Goal: Information Seeking & Learning: Learn about a topic

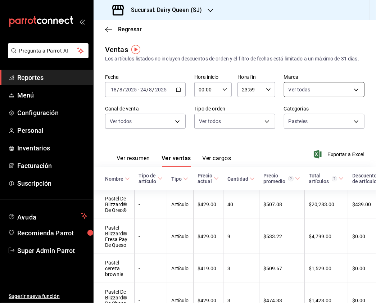
click at [328, 94] on body "Pregunta a Parrot AI Reportes Menú Configuración Personal Inventarios Facturaci…" at bounding box center [188, 151] width 376 height 303
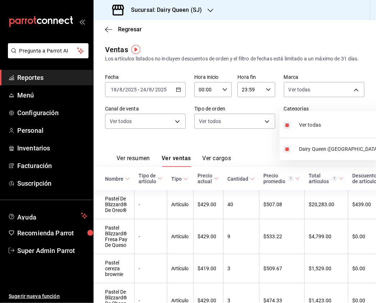
click at [235, 131] on div at bounding box center [188, 151] width 376 height 303
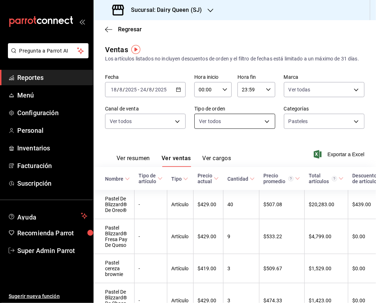
click at [214, 126] on body "Pregunta a Parrot AI Reportes Menú Configuración Personal Inventarios Facturaci…" at bounding box center [188, 151] width 376 height 303
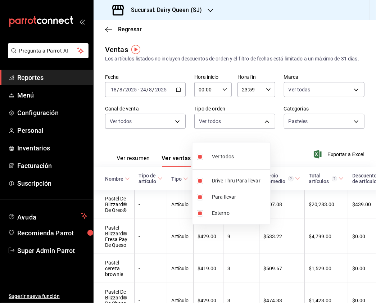
click at [200, 158] on input "checkbox" at bounding box center [200, 157] width 6 height 6
checkbox input "false"
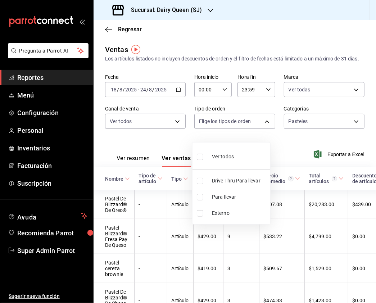
click at [202, 182] on input "checkbox" at bounding box center [200, 181] width 6 height 6
checkbox input "true"
type input "bf740309-8759-4b81-b180-54c406004d4a"
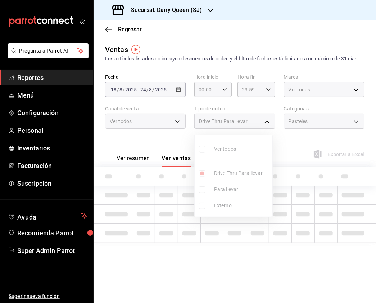
click at [327, 127] on div at bounding box center [188, 151] width 376 height 303
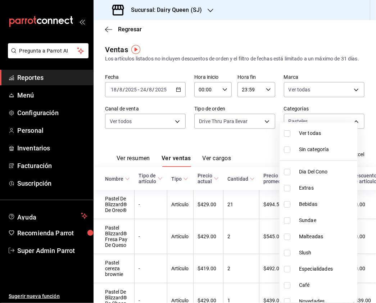
click at [327, 127] on body "Pregunta a Parrot AI Reportes Menú Configuración Personal Inventarios Facturaci…" at bounding box center [188, 151] width 376 height 303
click at [287, 134] on input "checkbox" at bounding box center [287, 133] width 6 height 6
checkbox input "true"
type input "9a5c1085-1f9e-464b-b2e1-90b53d7d0c1a,6b690437-82cf-43e9-975e-064f31a57cde,bbb3c…"
checkbox input "true"
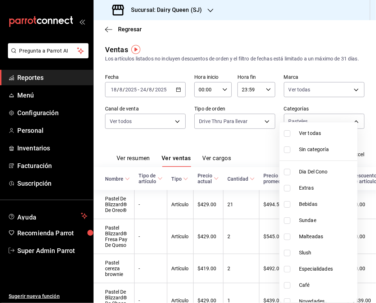
checkbox input "true"
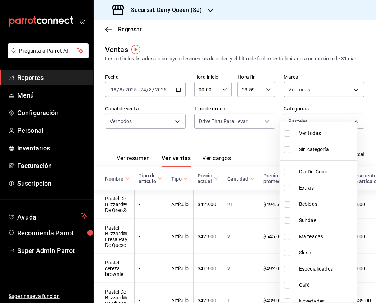
checkbox input "true"
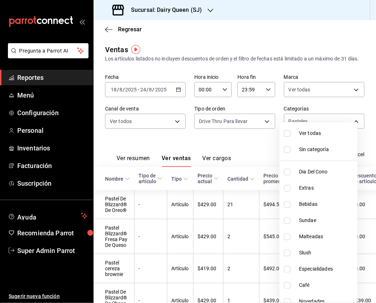
checkbox input "true"
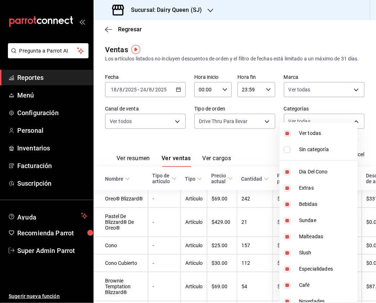
drag, startPoint x: 372, startPoint y: 76, endPoint x: 370, endPoint y: 110, distance: 34.7
click at [370, 110] on div at bounding box center [188, 151] width 376 height 303
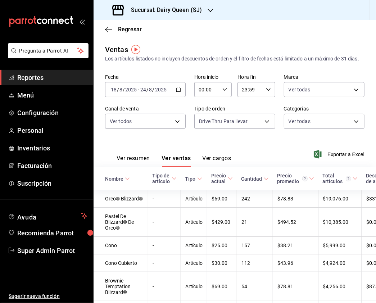
click at [146, 163] on button "Ver resumen" at bounding box center [133, 161] width 33 height 12
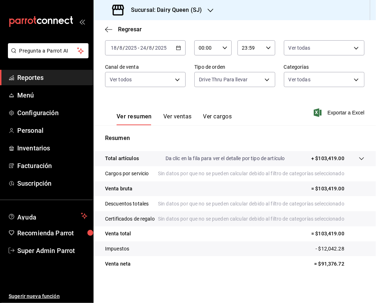
scroll to position [72, 0]
drag, startPoint x: 344, startPoint y: 265, endPoint x: 316, endPoint y: 265, distance: 28.5
click at [316, 265] on p "= $91,376.72" at bounding box center [339, 264] width 50 height 8
copy p "91,376.72"
click at [208, 9] on icon "button" at bounding box center [211, 11] width 6 height 4
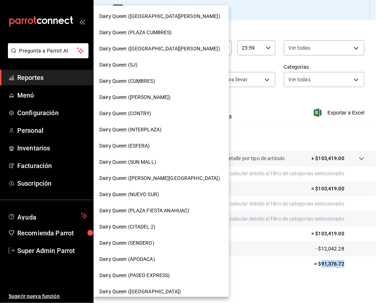
click at [167, 133] on div "Dairy Queen (INTERPLAZA)" at bounding box center [161, 130] width 124 height 8
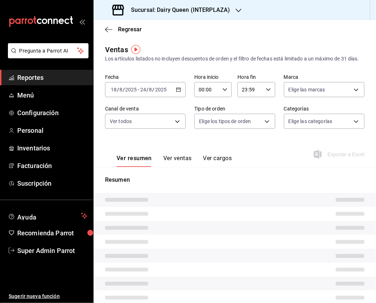
type input "PARROT,UBER_EATS,RAPPI,DIDI_FOOD,ONLINE"
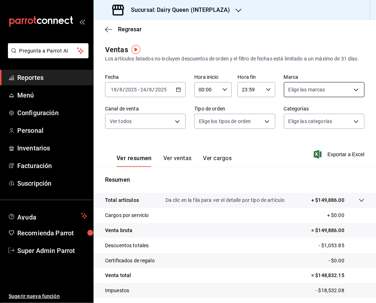
click at [335, 97] on body "Pregunta a Parrot AI Reportes Menú Configuración Personal Inventarios Facturaci…" at bounding box center [188, 151] width 376 height 303
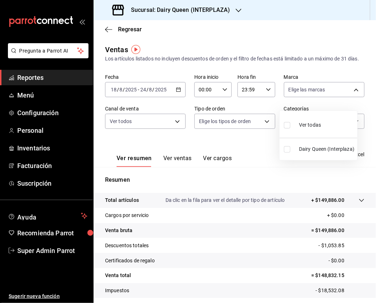
click at [289, 127] on input "checkbox" at bounding box center [287, 125] width 6 height 6
checkbox input "true"
type input "587ad821-ce56-4004-9162-8520f445df42"
checkbox input "true"
click at [143, 130] on div at bounding box center [188, 151] width 376 height 303
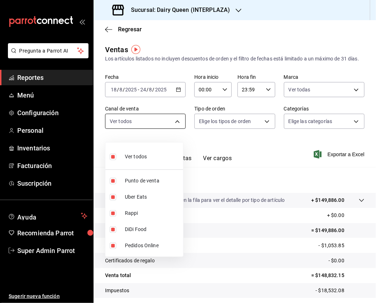
click at [170, 133] on body "Pregunta a Parrot AI Reportes Menú Configuración Personal Inventarios Facturaci…" at bounding box center [188, 151] width 376 height 303
click at [243, 130] on div at bounding box center [188, 151] width 376 height 303
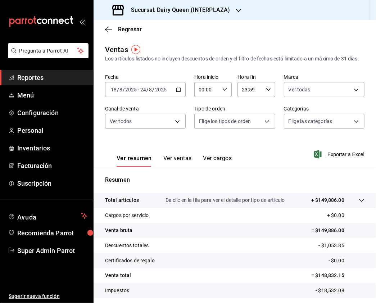
click at [261, 130] on body "Pregunta a Parrot AI Reportes Menú Configuración Personal Inventarios Facturaci…" at bounding box center [188, 151] width 376 height 303
click at [197, 157] on input "checkbox" at bounding box center [200, 157] width 6 height 6
checkbox input "true"
type input "4fc6d261-2c58-4b06-9d76-beb5bfe4225e,EXTERNAL"
checkbox input "true"
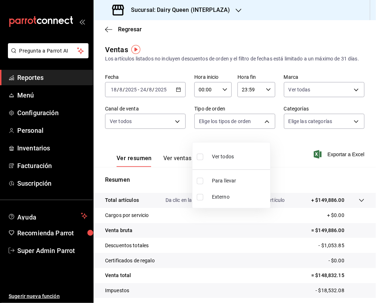
checkbox input "true"
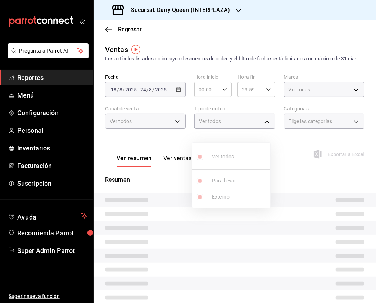
click at [312, 136] on div at bounding box center [188, 151] width 376 height 303
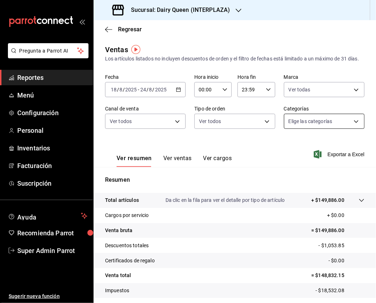
click at [334, 131] on body "Pregunta a Parrot AI Reportes Menú Configuración Personal Inventarios Facturaci…" at bounding box center [188, 151] width 376 height 303
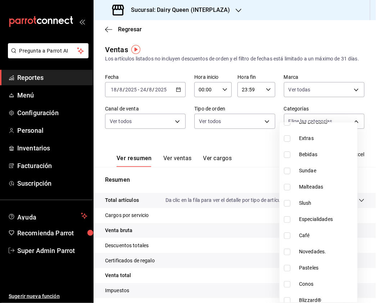
scroll to position [88, 0]
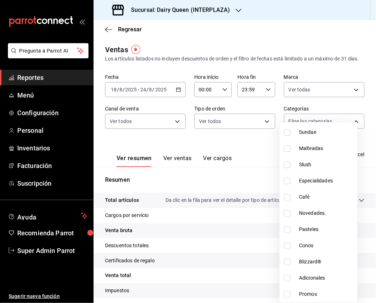
click at [287, 231] on input "checkbox" at bounding box center [287, 230] width 6 height 6
checkbox input "true"
type input "27cf549c-987c-4a07-87e3-b84b277e3cb8"
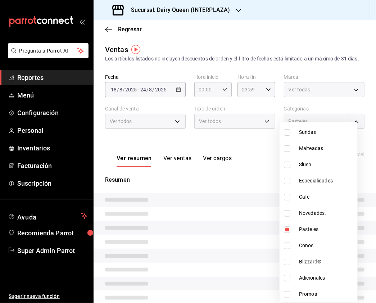
click at [191, 169] on div at bounding box center [188, 151] width 376 height 303
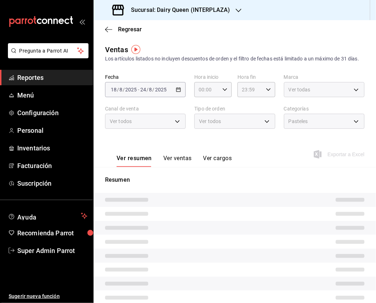
click at [182, 167] on button "Ver ventas" at bounding box center [178, 161] width 28 height 12
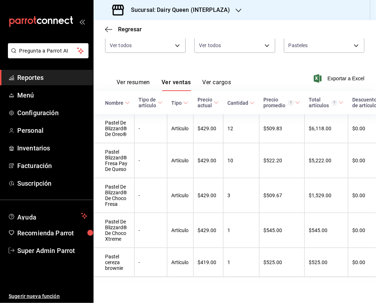
scroll to position [101, 0]
click at [207, 10] on h3 "Sucursal: Dairy Queen (INTERPLAZA)" at bounding box center [177, 10] width 105 height 9
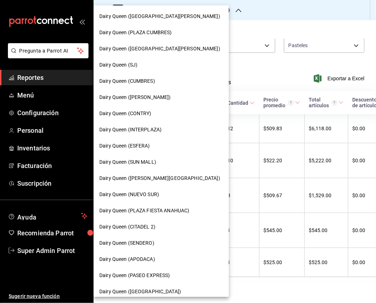
click at [169, 37] on div "Dairy Queen (PLAZA CUMBRES)" at bounding box center [161, 32] width 135 height 16
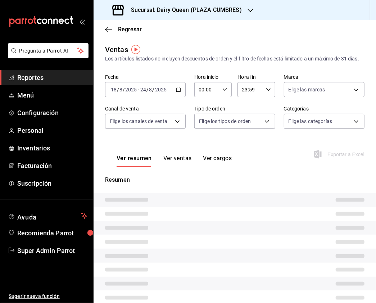
type input "PARROT,UBER_EATS,RAPPI,DIDI_FOOD,ONLINE"
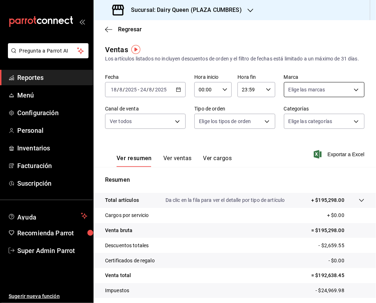
click at [304, 98] on body "Pregunta a Parrot AI Reportes Menú Configuración Personal Inventarios Facturaci…" at bounding box center [188, 151] width 376 height 303
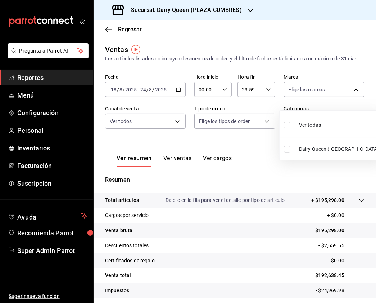
click at [286, 126] on input "checkbox" at bounding box center [287, 125] width 6 height 6
checkbox input "true"
type input "2906a3a6-6152-42e9-8498-3983eeb3f0c8"
checkbox input "true"
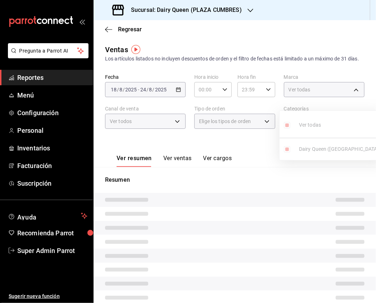
click at [145, 144] on div at bounding box center [188, 151] width 376 height 303
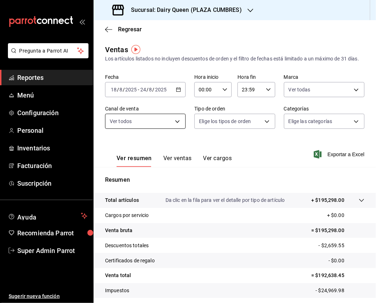
click at [175, 128] on body "Pregunta a Parrot AI Reportes Menú Configuración Personal Inventarios Facturaci…" at bounding box center [188, 151] width 376 height 303
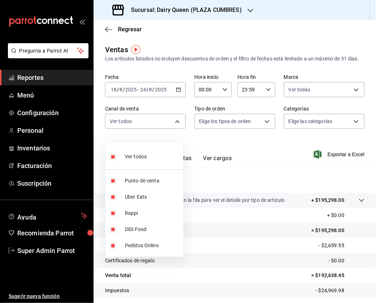
click at [233, 125] on div at bounding box center [188, 151] width 376 height 303
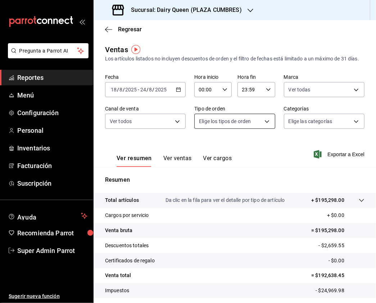
click at [249, 134] on body "Pregunta a Parrot AI Reportes Menú Configuración Personal Inventarios Facturaci…" at bounding box center [188, 151] width 376 height 303
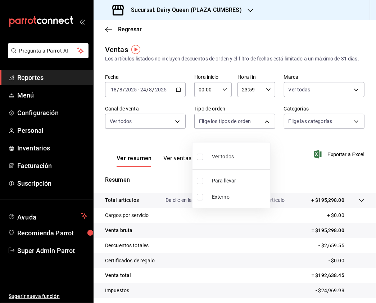
click at [201, 154] on input "checkbox" at bounding box center [200, 157] width 6 height 6
checkbox input "true"
type input "2b5bb7e2-fbed-43ef-8161-fb1d4ad29e0e,EXTERNAL"
checkbox input "true"
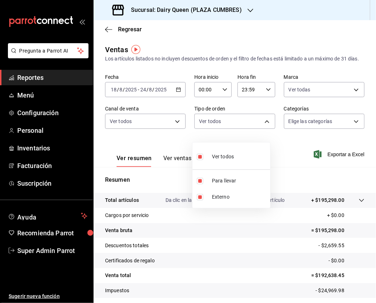
click at [345, 119] on div at bounding box center [188, 151] width 376 height 303
click at [352, 129] on body "Pregunta a Parrot AI Reportes Menú Configuración Personal Inventarios Facturaci…" at bounding box center [188, 151] width 376 height 303
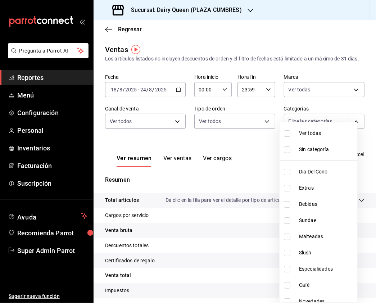
scroll to position [88, 0]
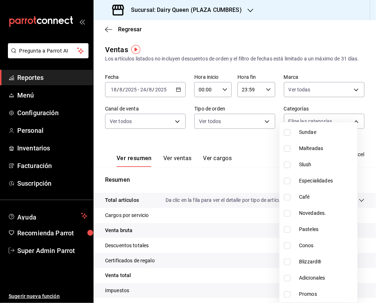
click at [286, 231] on input "checkbox" at bounding box center [287, 230] width 6 height 6
checkbox input "true"
type input "a3789876-30bb-40a7-8450-7762d46ae9ed"
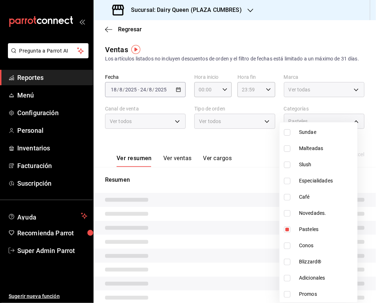
click at [249, 145] on div at bounding box center [188, 151] width 376 height 303
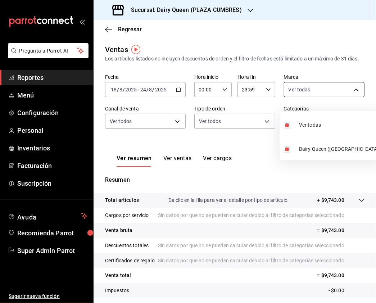
click at [326, 101] on body "Pregunta a Parrot AI Reportes Menú Configuración Personal Inventarios Facturaci…" at bounding box center [188, 151] width 376 height 303
click at [241, 155] on div at bounding box center [188, 151] width 376 height 303
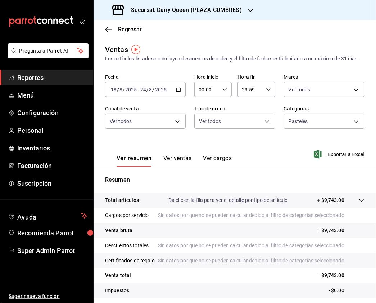
click at [182, 166] on button "Ver ventas" at bounding box center [178, 161] width 28 height 12
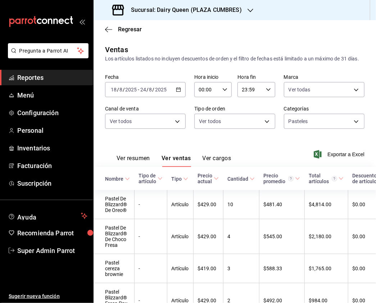
scroll to position [64, 0]
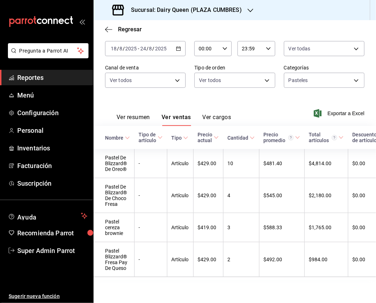
click at [236, 3] on div "Sucursal: Dairy Queen (PLAZA CUMBRES)" at bounding box center [177, 10] width 157 height 20
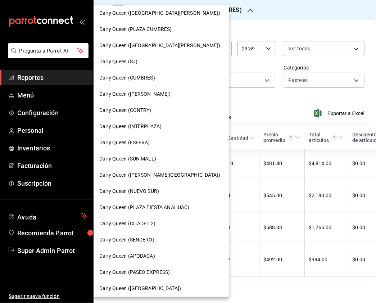
scroll to position [0, 0]
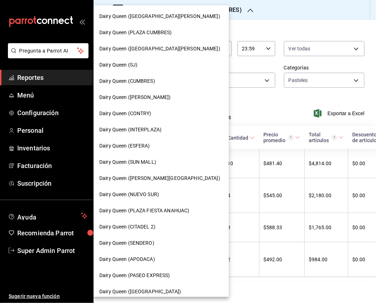
click at [160, 228] on div "Dairy Queen (CITADEL 2)" at bounding box center [161, 227] width 124 height 8
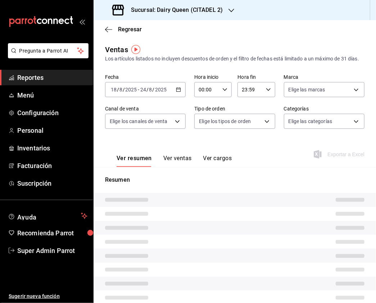
type input "PARROT,UBER_EATS,RAPPI,DIDI_FOOD,ONLINE"
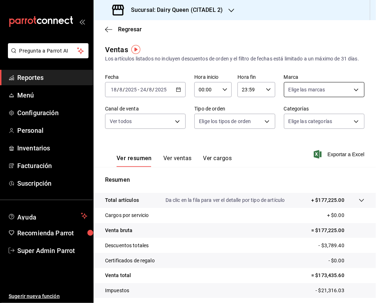
click at [345, 100] on body "Pregunta a Parrot AI Reportes Menú Configuración Personal Inventarios Facturaci…" at bounding box center [188, 151] width 376 height 303
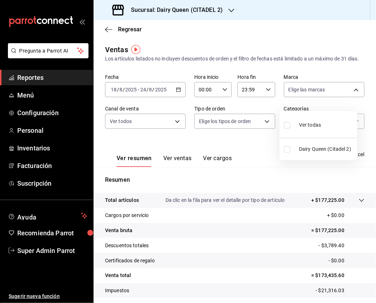
click at [287, 126] on input "checkbox" at bounding box center [287, 125] width 6 height 6
checkbox input "true"
type input "46a49bae-68f0-4af3-ab5e-cf2706fa2939"
checkbox input "true"
drag, startPoint x: 225, startPoint y: 149, endPoint x: 232, endPoint y: 142, distance: 10.4
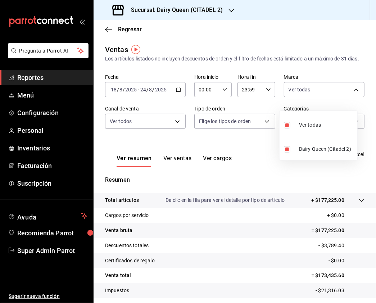
click at [225, 149] on div at bounding box center [188, 151] width 376 height 303
click at [257, 129] on body "Pregunta a Parrot AI Reportes Menú Configuración Personal Inventarios Facturaci…" at bounding box center [188, 151] width 376 height 303
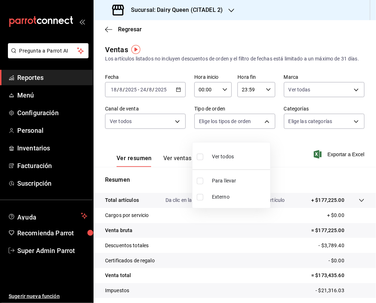
click at [202, 158] on input "checkbox" at bounding box center [200, 157] width 6 height 6
checkbox input "true"
type input "fa048357-2254-475b-9b6a-0d369a5c3652,EXTERNAL"
checkbox input "true"
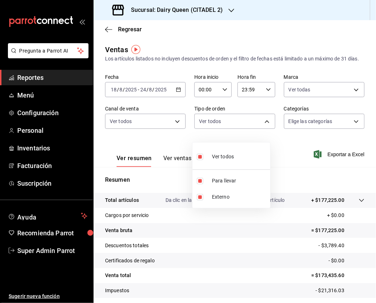
click at [334, 130] on div at bounding box center [188, 151] width 376 height 303
click at [348, 129] on body "Pregunta a Parrot AI Reportes Menú Configuración Personal Inventarios Facturaci…" at bounding box center [188, 151] width 376 height 303
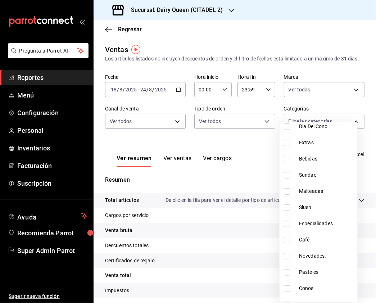
scroll to position [88, 0]
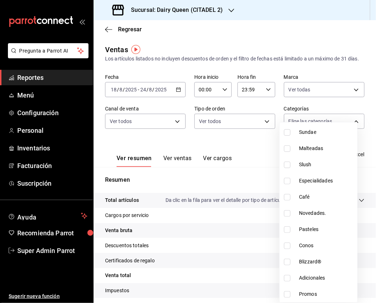
click at [286, 232] on input "checkbox" at bounding box center [287, 230] width 6 height 6
checkbox input "true"
type input "dba504cd-0b9b-45e7-b643-e191a970609f"
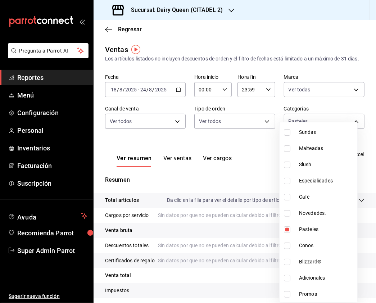
click at [238, 130] on div at bounding box center [188, 151] width 376 height 303
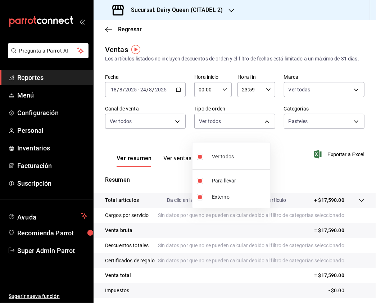
click at [238, 130] on body "Pregunta a Parrot AI Reportes Menú Configuración Personal Inventarios Facturaci…" at bounding box center [188, 151] width 376 height 303
click at [163, 135] on div at bounding box center [188, 151] width 376 height 303
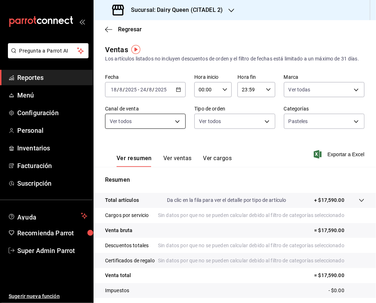
click at [172, 128] on body "Pregunta a Parrot AI Reportes Menú Configuración Personal Inventarios Facturaci…" at bounding box center [188, 151] width 376 height 303
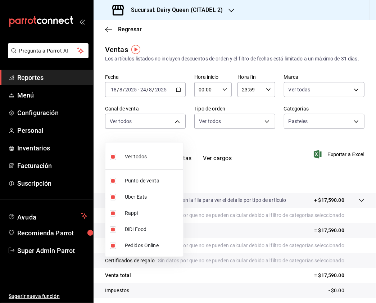
click at [369, 108] on div at bounding box center [188, 151] width 376 height 303
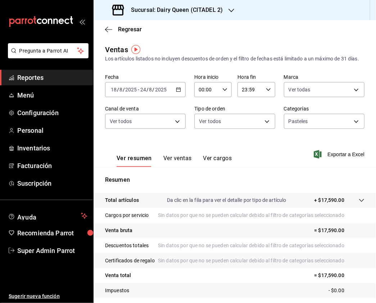
drag, startPoint x: 172, startPoint y: 160, endPoint x: 186, endPoint y: 163, distance: 14.3
click at [172, 160] on div "Ver resumen Ver ventas Ver cargos" at bounding box center [168, 156] width 127 height 21
click at [187, 163] on button "Ver ventas" at bounding box center [178, 161] width 28 height 12
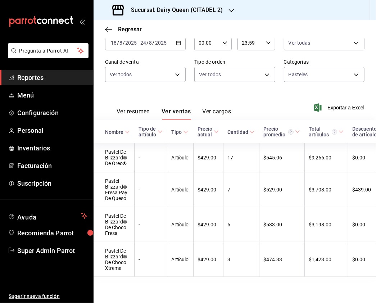
scroll to position [70, 0]
click at [211, 12] on h3 "Sucursal: Dairy Queen (CITADEL 2)" at bounding box center [174, 10] width 98 height 9
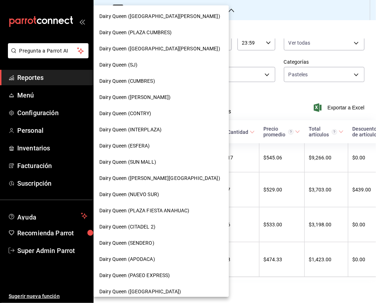
click at [180, 204] on div "Dairy Queen (PLAZA FIESTA ANAHUAC)" at bounding box center [161, 211] width 135 height 16
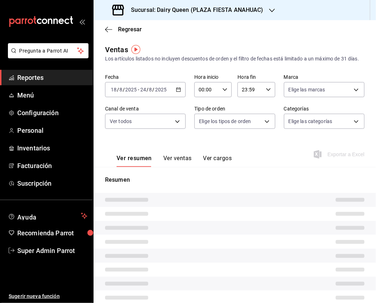
type input "PARROT,UBER_EATS,RAPPI,DIDI_FOOD,ONLINE"
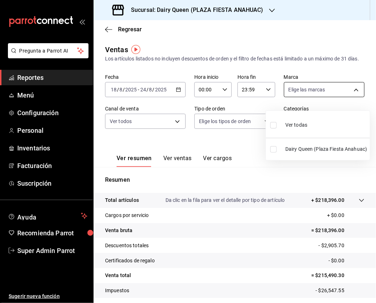
click at [311, 95] on body "Pregunta a Parrot AI Reportes Menú Configuración Personal Inventarios Facturaci…" at bounding box center [188, 151] width 376 height 303
click at [271, 123] on input "checkbox" at bounding box center [274, 125] width 6 height 6
checkbox input "true"
type input "2ba56991-2537-4ce4-9a53-b05853e5a6f5"
checkbox input "true"
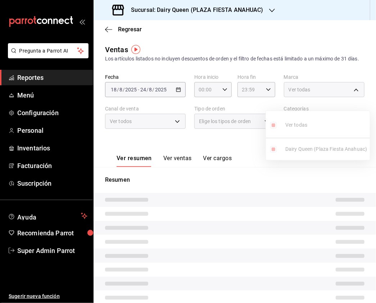
click at [192, 125] on div at bounding box center [188, 151] width 376 height 303
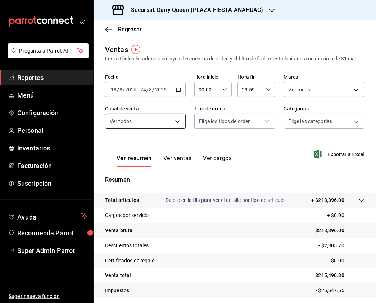
click at [180, 130] on body "Pregunta a Parrot AI Reportes Menú Configuración Personal Inventarios Facturaci…" at bounding box center [188, 151] width 376 height 303
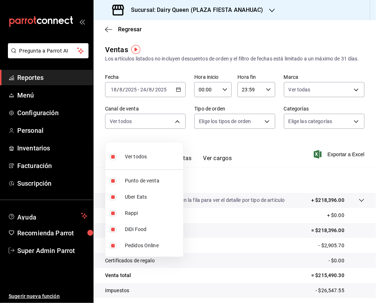
click at [225, 140] on div at bounding box center [188, 151] width 376 height 303
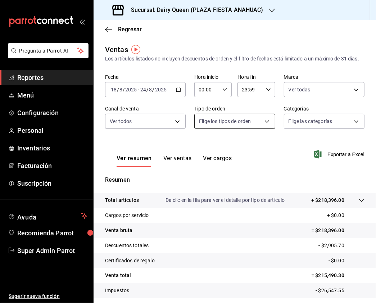
click at [232, 128] on body "Pregunta a Parrot AI Reportes Menú Configuración Personal Inventarios Facturaci…" at bounding box center [188, 151] width 376 height 303
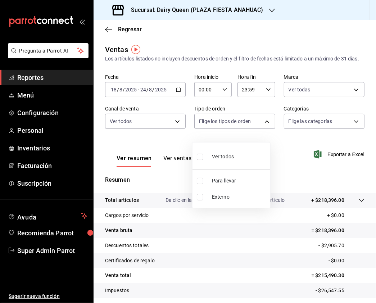
click at [198, 154] on input "checkbox" at bounding box center [200, 157] width 6 height 6
checkbox input "true"
type input "f2460895-5a9e-40cd-9cc7-ecdb6b7f5913,EXTERNAL"
checkbox input "true"
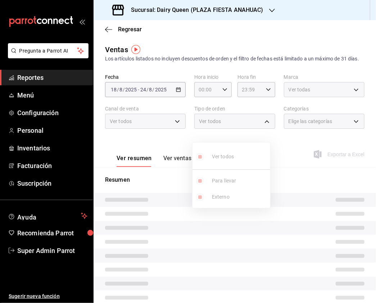
click at [327, 122] on div at bounding box center [188, 151] width 376 height 303
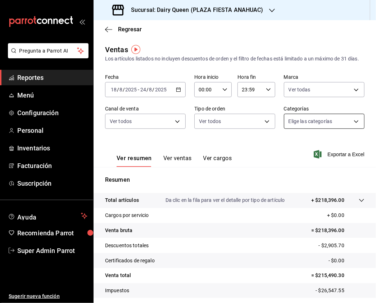
click at [328, 127] on body "Pregunta a Parrot AI Reportes Menú Configuración Personal Inventarios Facturaci…" at bounding box center [188, 151] width 376 height 303
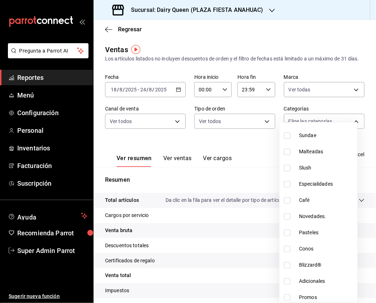
scroll to position [88, 0]
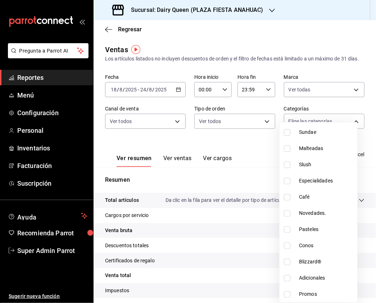
click at [289, 231] on input "checkbox" at bounding box center [287, 230] width 6 height 6
checkbox input "true"
type input "940ee5c2-ea32-4991-89a4-6e60ce0f6134"
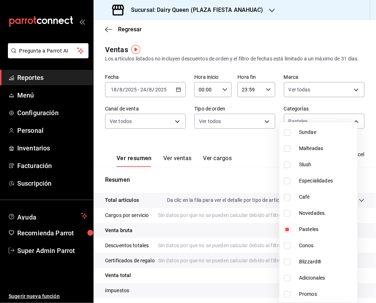
click at [270, 145] on div at bounding box center [188, 151] width 376 height 303
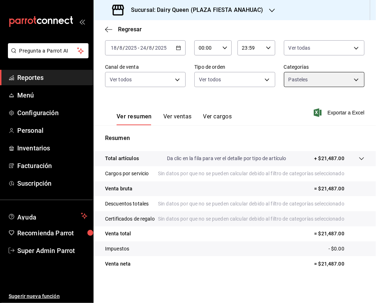
scroll to position [72, 0]
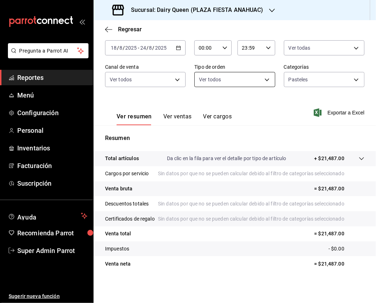
click at [178, 113] on button "Ver ventas" at bounding box center [178, 119] width 28 height 12
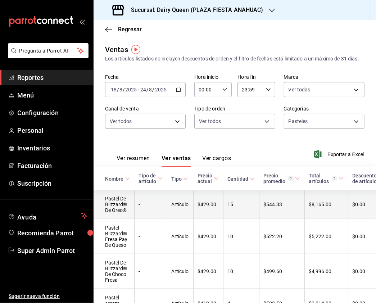
scroll to position [101, 0]
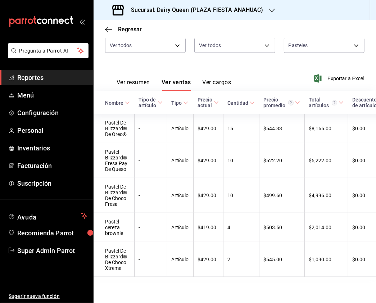
click at [244, 8] on h3 "Sucursal: Dairy Queen (PLAZA FIESTA ANAHUAC)" at bounding box center [194, 10] width 138 height 9
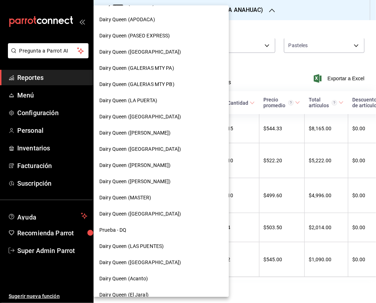
scroll to position [249, 0]
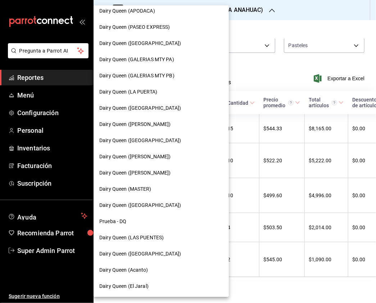
click at [154, 255] on span "Dairy Queen ([GEOGRAPHIC_DATA])" at bounding box center [140, 254] width 82 height 8
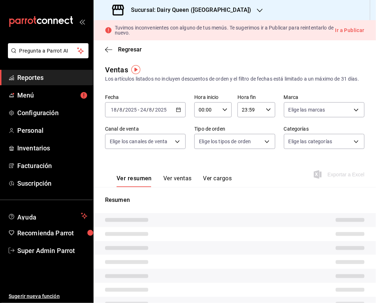
type input "PARROT,UBER_EATS,RAPPI,DIDI_FOOD,ONLINE"
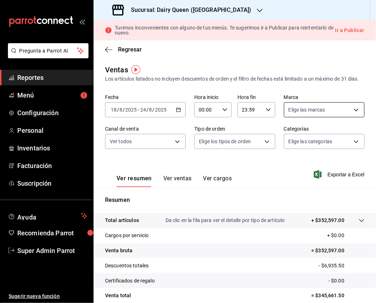
click at [328, 117] on body "Pregunta a Parrot AI Reportes Menú Configuración Personal Inventarios Facturaci…" at bounding box center [188, 151] width 376 height 303
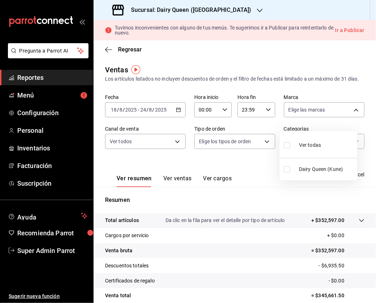
click at [289, 142] on input "checkbox" at bounding box center [287, 145] width 6 height 6
checkbox input "true"
type input "4e7ba8f6-35dd-4195-851c-c1d1a9d07a1c"
checkbox input "true"
click at [143, 143] on div at bounding box center [188, 151] width 376 height 303
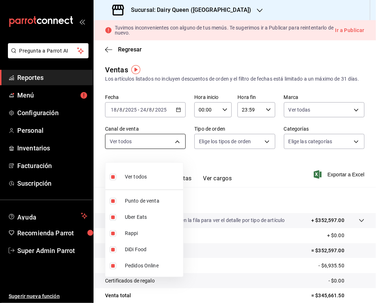
click at [174, 148] on body "Pregunta a Parrot AI Reportes Menú Configuración Personal Inventarios Facturaci…" at bounding box center [188, 151] width 376 height 303
click at [270, 143] on div at bounding box center [188, 151] width 376 height 303
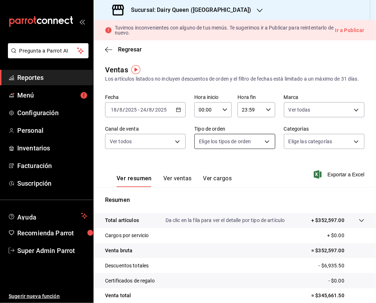
click at [264, 149] on body "Pregunta a Parrot AI Reportes Menú Configuración Personal Inventarios Facturaci…" at bounding box center [188, 151] width 376 height 303
